Goal: Information Seeking & Learning: Learn about a topic

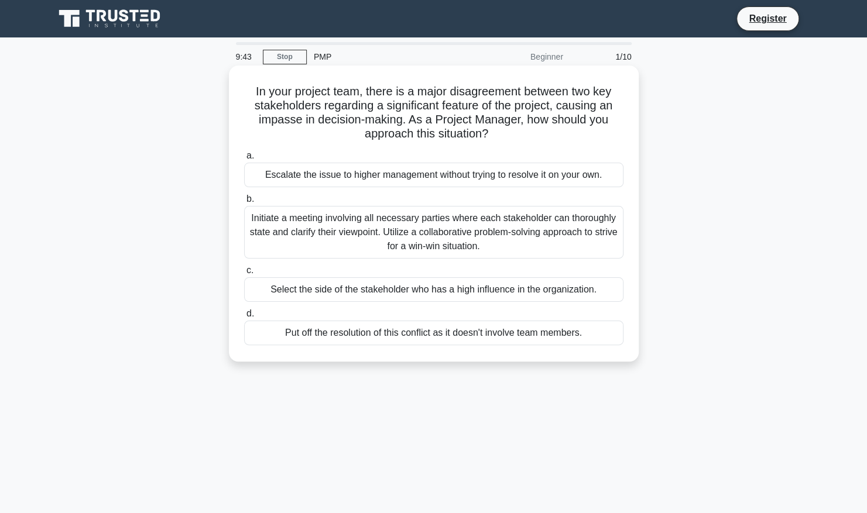
click at [384, 234] on div "Initiate a meeting involving all necessary parties where each stakeholder can t…" at bounding box center [433, 232] width 379 height 53
click at [244, 203] on input "b. Initiate a meeting involving all necessary parties where each stakeholder ca…" at bounding box center [244, 200] width 0 height 8
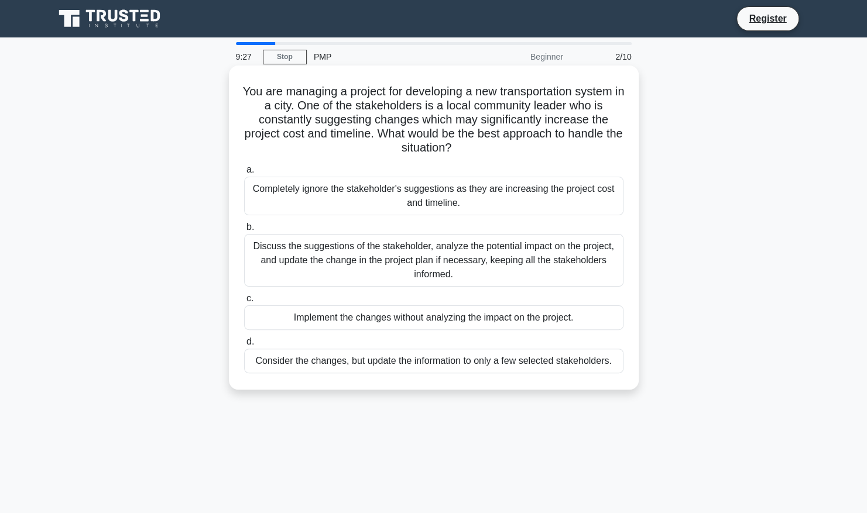
click at [403, 266] on div "Discuss the suggestions of the stakeholder, analyze the potential impact on the…" at bounding box center [433, 260] width 379 height 53
click at [244, 231] on input "b. Discuss the suggestions of the stakeholder, analyze the potential impact on …" at bounding box center [244, 228] width 0 height 8
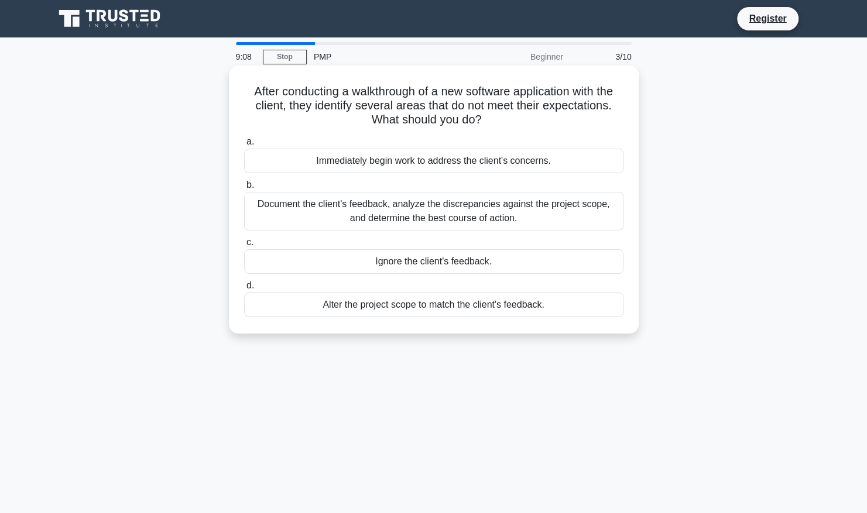
click at [461, 217] on div "Document the client's feedback, analyze the discrepancies against the project s…" at bounding box center [433, 211] width 379 height 39
click at [244, 189] on input "b. Document the client's feedback, analyze the discrepancies against the projec…" at bounding box center [244, 185] width 0 height 8
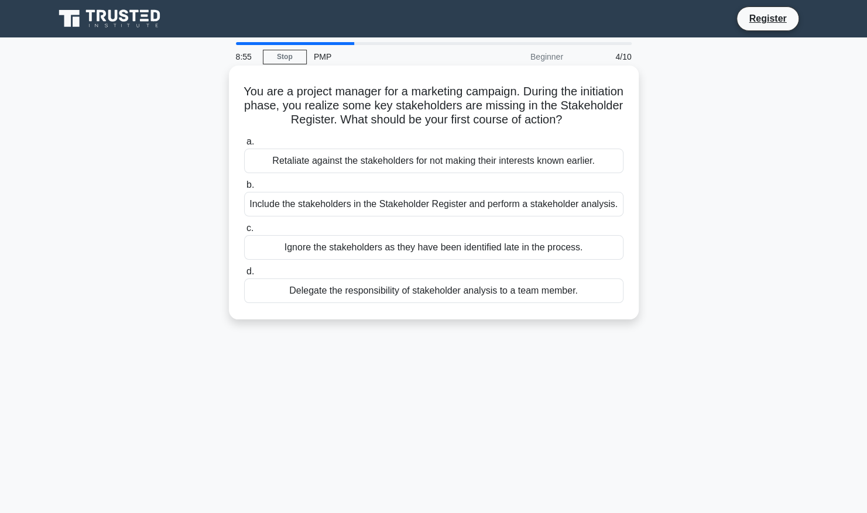
click at [465, 200] on div "Include the stakeholders in the Stakeholder Register and perform a stakeholder …" at bounding box center [433, 204] width 379 height 25
click at [244, 189] on input "b. Include the stakeholders in the Stakeholder Register and perform a stakehold…" at bounding box center [244, 185] width 0 height 8
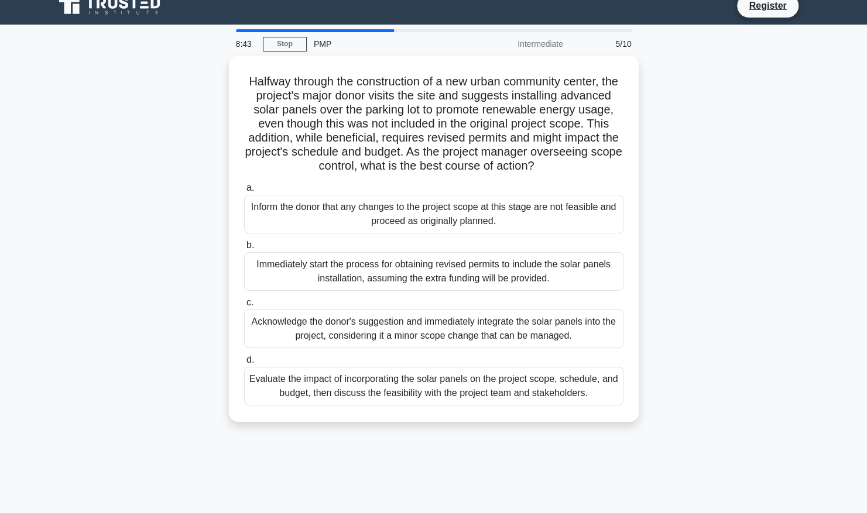
scroll to position [13, 0]
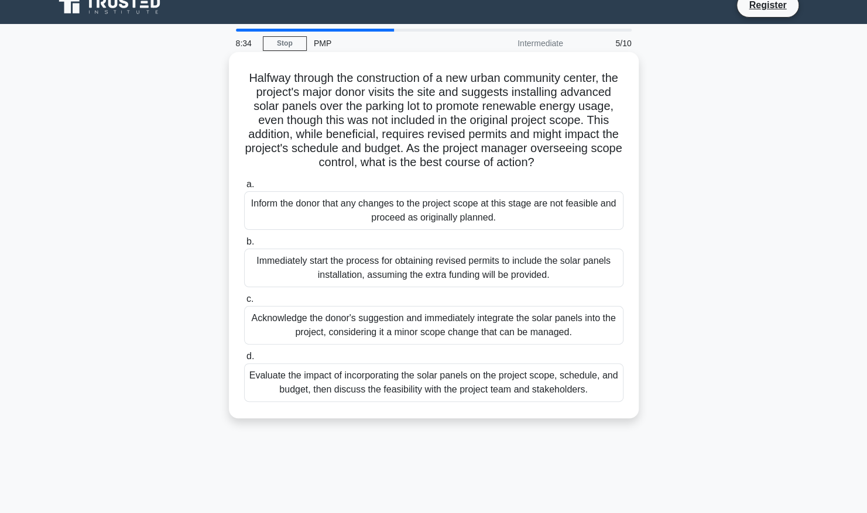
click at [420, 402] on div "Evaluate the impact of incorporating the solar panels on the project scope, sch…" at bounding box center [433, 383] width 379 height 39
click at [244, 361] on input "d. Evaluate the impact of incorporating the solar panels on the project scope, …" at bounding box center [244, 357] width 0 height 8
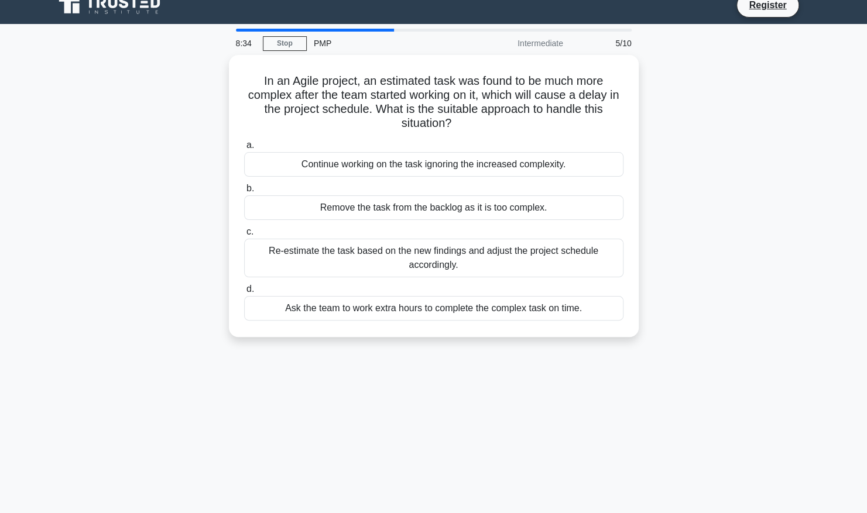
scroll to position [0, 0]
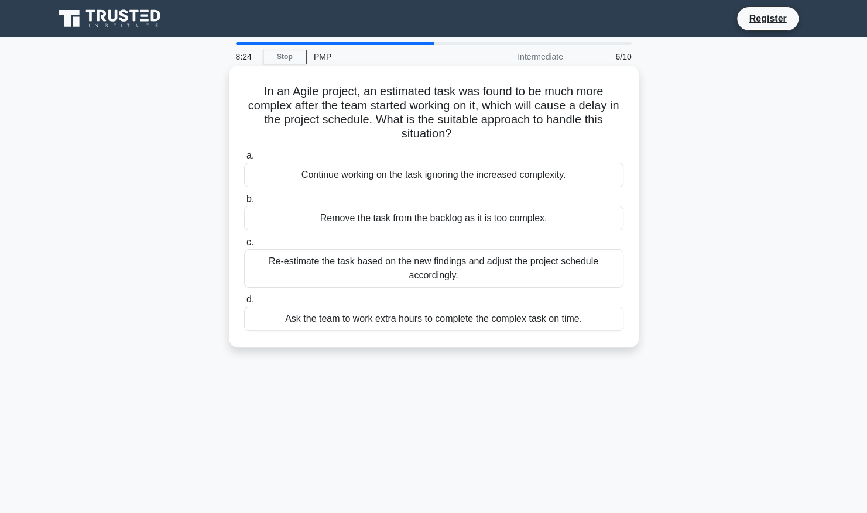
click at [445, 272] on div "Re-estimate the task based on the new findings and adjust the project schedule …" at bounding box center [433, 268] width 379 height 39
click at [244, 246] on input "c. Re-estimate the task based on the new findings and adjust the project schedu…" at bounding box center [244, 243] width 0 height 8
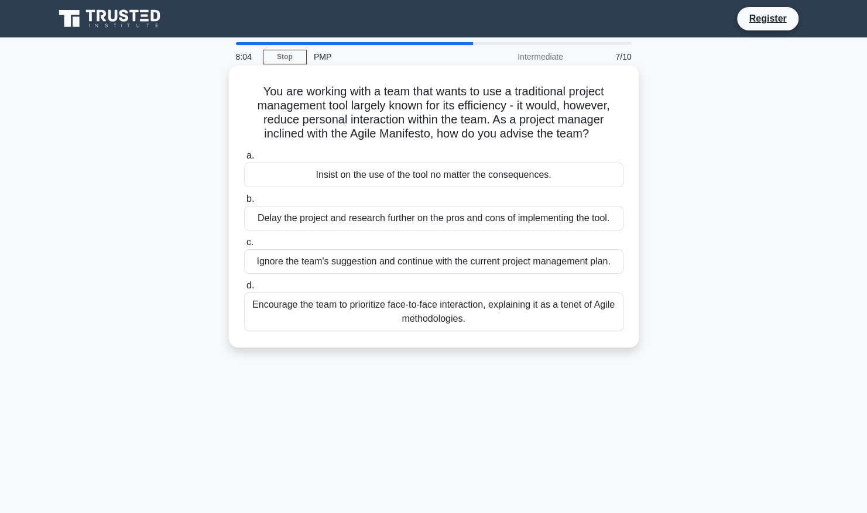
click at [424, 318] on div "Encourage the team to prioritize face-to-face interaction, explaining it as a t…" at bounding box center [433, 312] width 379 height 39
click at [244, 290] on input "d. Encourage the team to prioritize face-to-face interaction, explaining it as …" at bounding box center [244, 286] width 0 height 8
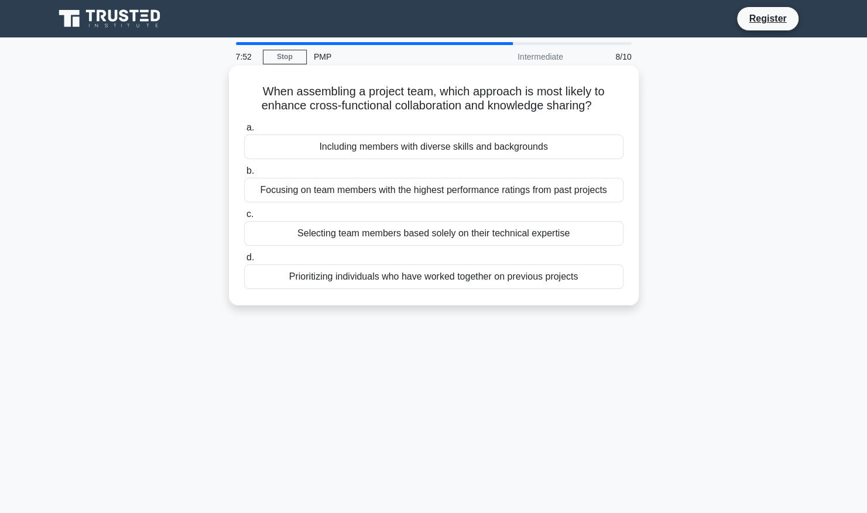
click at [466, 154] on div "Including members with diverse skills and backgrounds" at bounding box center [433, 147] width 379 height 25
click at [244, 132] on input "a. Including members with diverse skills and backgrounds" at bounding box center [244, 128] width 0 height 8
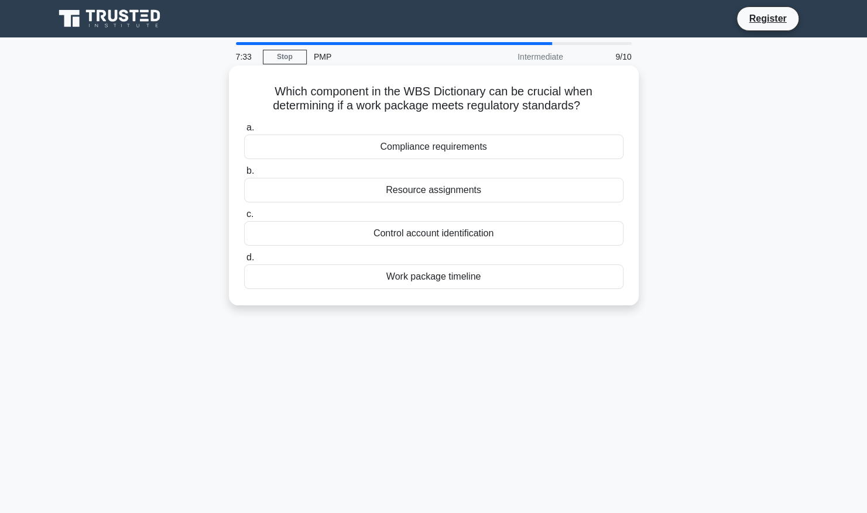
drag, startPoint x: 271, startPoint y: 96, endPoint x: 589, endPoint y: 105, distance: 318.0
click at [589, 105] on h5 "Which component in the WBS Dictionary can be crucial when determining if a work…" at bounding box center [434, 98] width 382 height 29
copy h5 "Which component in the WBS Dictionary can be crucial when determining if a work…"
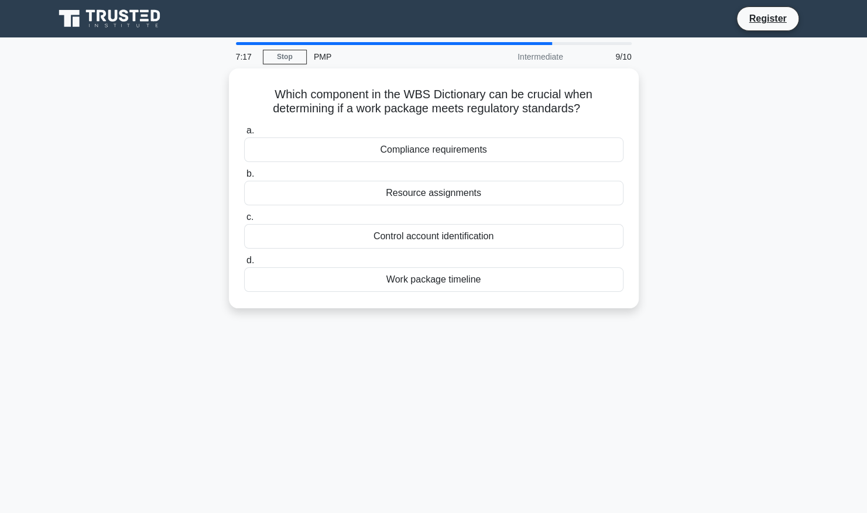
click at [486, 339] on div "7:17 Stop PMP Intermediate 9/10 Which component in the WBS Dictionary can be cr…" at bounding box center [433, 334] width 773 height 585
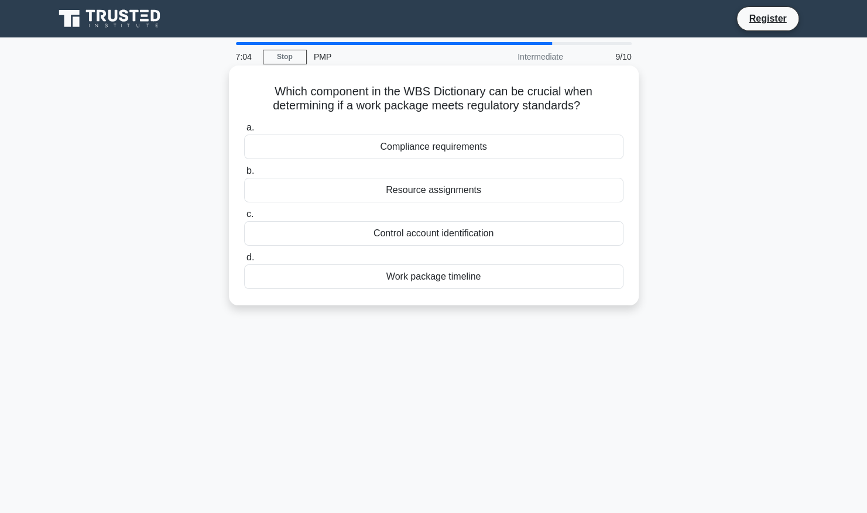
click at [441, 271] on div "Work package timeline" at bounding box center [433, 277] width 379 height 25
click at [244, 262] on input "d. Work package timeline" at bounding box center [244, 258] width 0 height 8
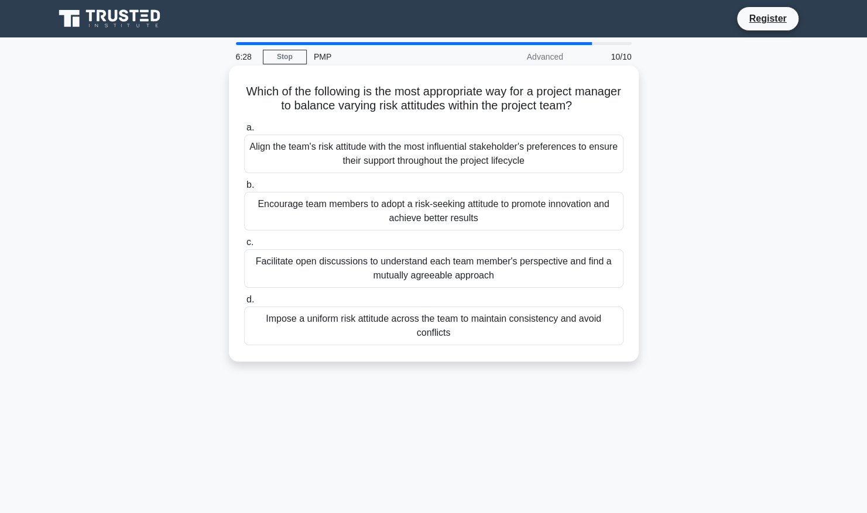
click at [428, 262] on div "Facilitate open discussions to understand each team member's perspective and fi…" at bounding box center [433, 268] width 379 height 39
click at [244, 246] on input "c. Facilitate open discussions to understand each team member's perspective and…" at bounding box center [244, 243] width 0 height 8
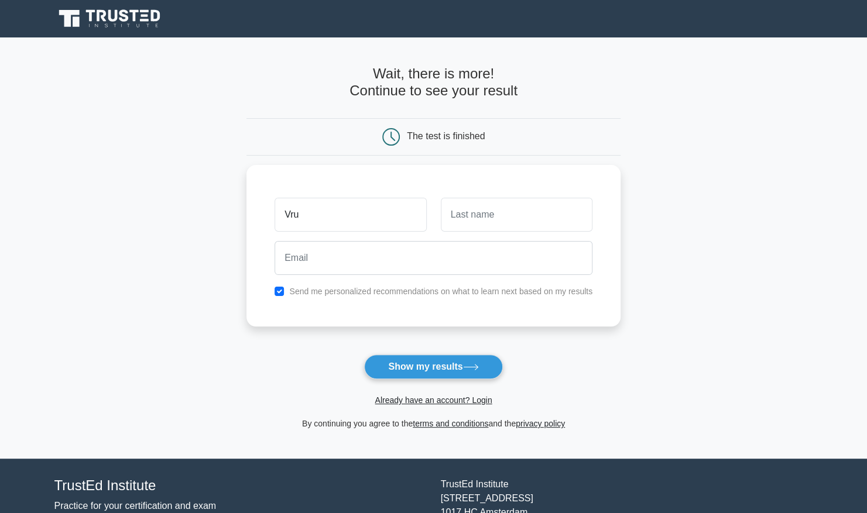
type input "Vru"
type input "Smith"
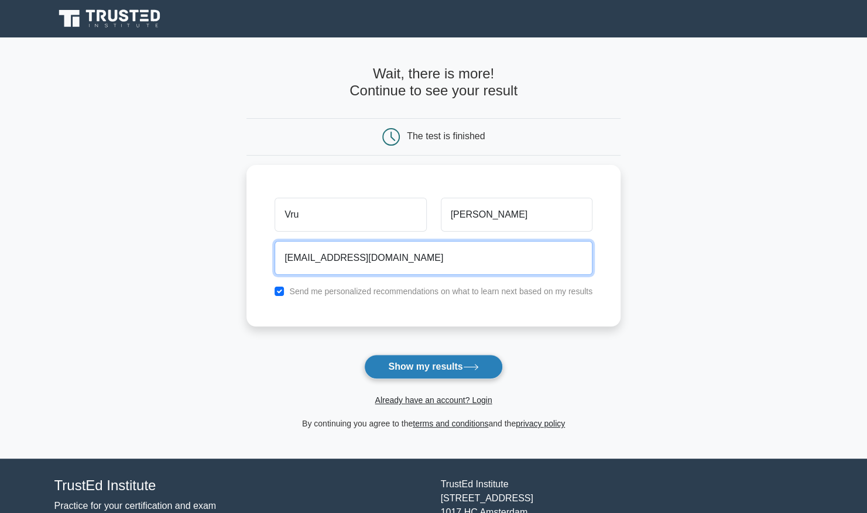
type input "vrushalishetty@allscripts.com"
click at [441, 368] on button "Show my results" at bounding box center [433, 367] width 138 height 25
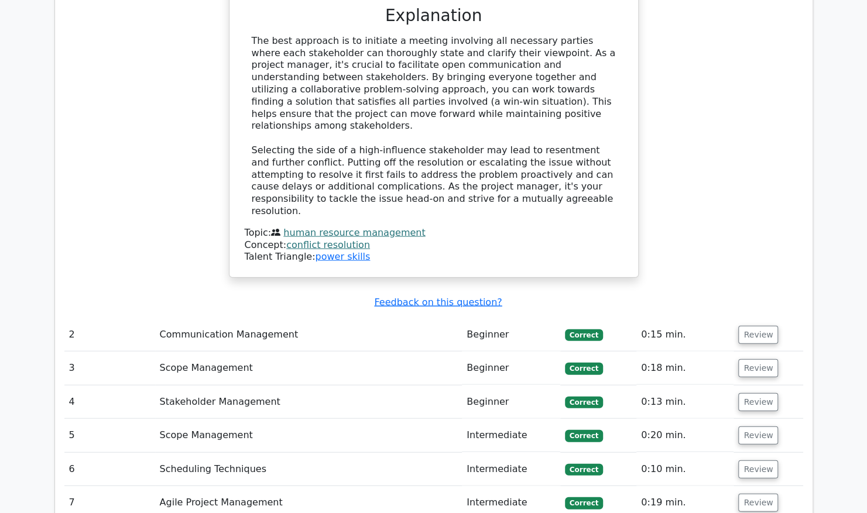
scroll to position [1409, 0]
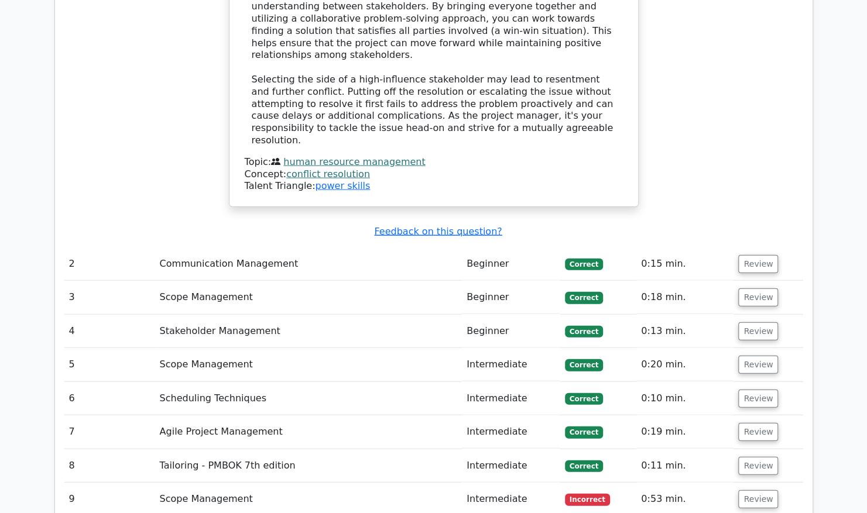
scroll to position [1481, 0]
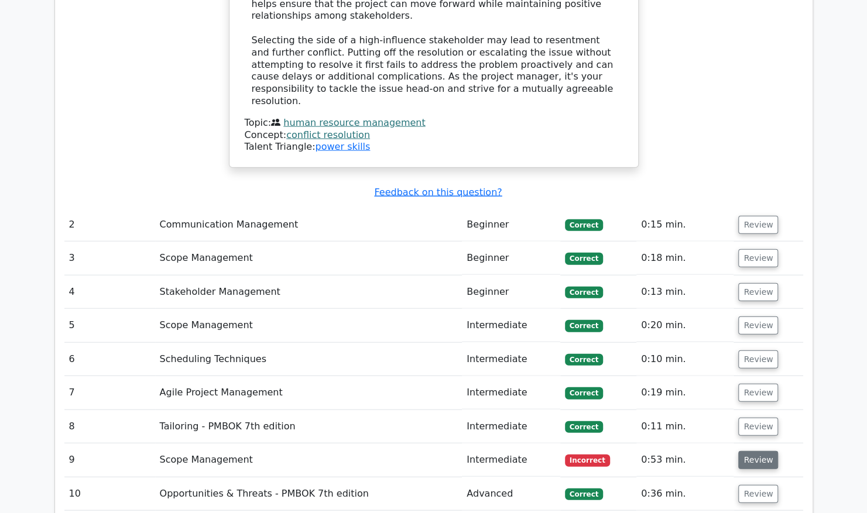
click at [761, 451] on button "Review" at bounding box center [758, 460] width 40 height 18
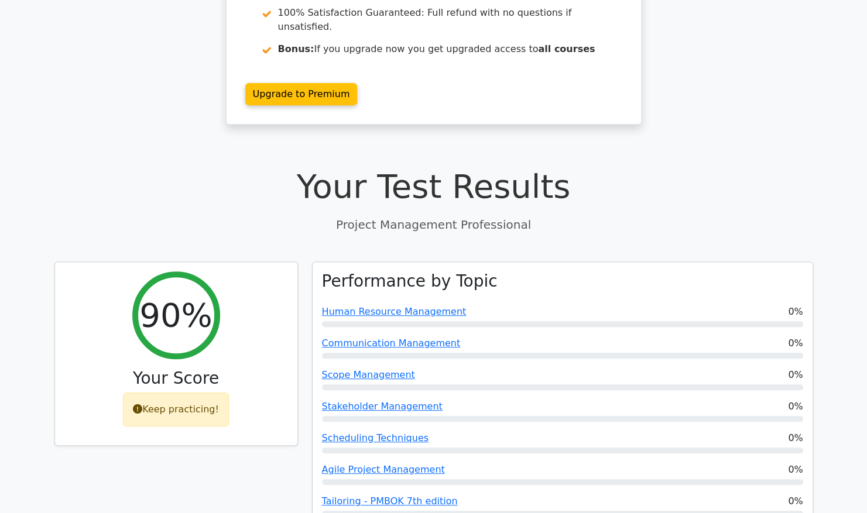
scroll to position [207, 0]
